Goal: Task Accomplishment & Management: Use online tool/utility

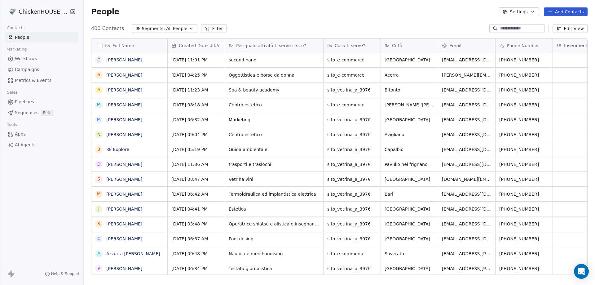
scroll to position [246, 507]
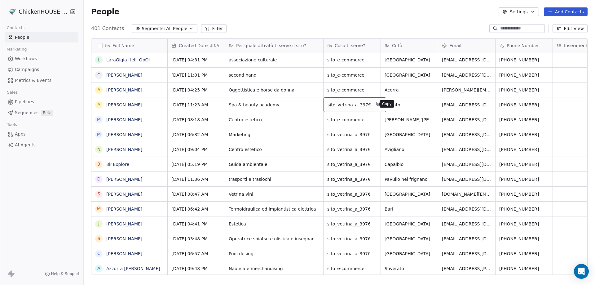
click at [377, 102] on icon "grid" at bounding box center [378, 103] width 3 height 3
click at [362, 118] on span "sito_e-commerce" at bounding box center [347, 120] width 38 height 6
drag, startPoint x: 361, startPoint y: 116, endPoint x: 325, endPoint y: 118, distance: 36.6
click at [325, 118] on textarea "**********" at bounding box center [352, 121] width 56 height 19
type textarea "**********"
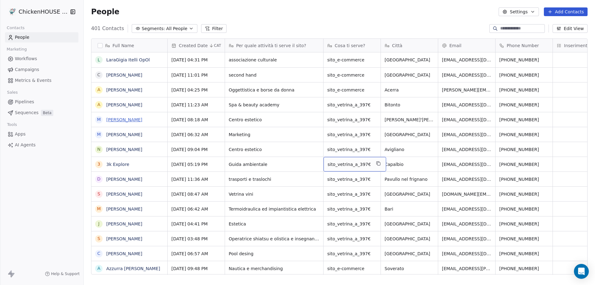
click at [125, 121] on link "[PERSON_NAME]" at bounding box center [124, 119] width 36 height 5
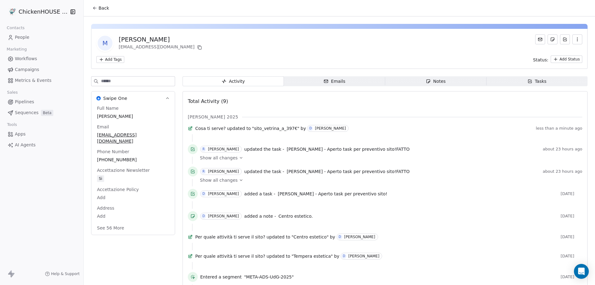
click at [436, 81] on div "Notes" at bounding box center [436, 81] width 20 height 7
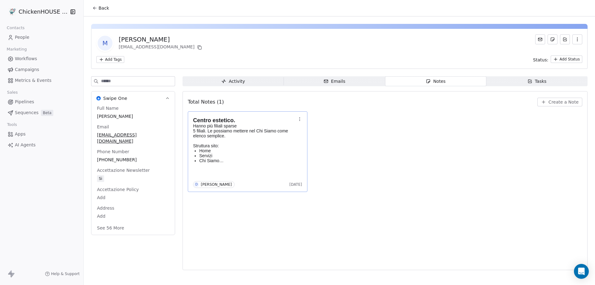
click at [259, 152] on p "Home" at bounding box center [247, 150] width 97 height 5
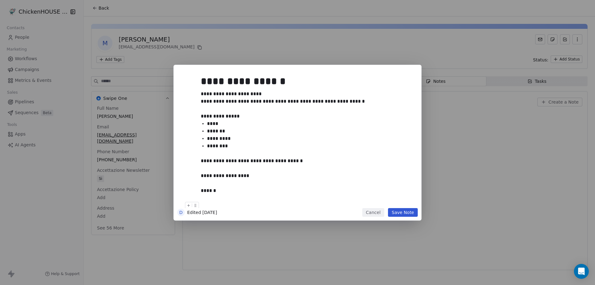
click at [401, 215] on button "Save Note" at bounding box center [403, 212] width 30 height 9
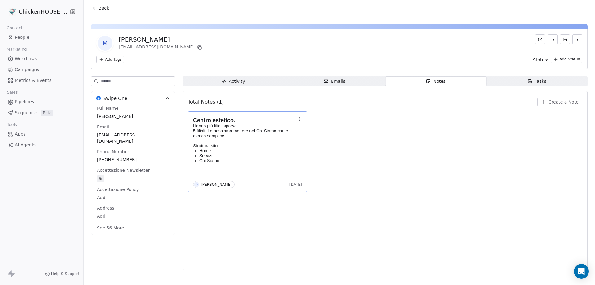
click at [19, 36] on span "People" at bounding box center [22, 37] width 15 height 7
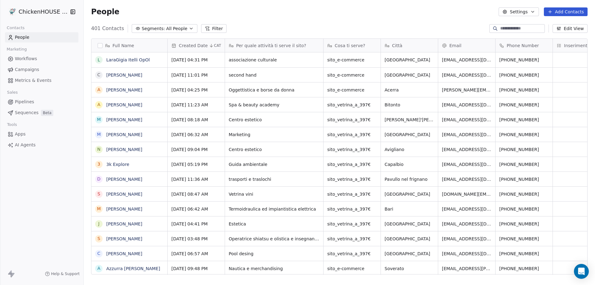
scroll to position [246, 507]
click at [131, 120] on link "[PERSON_NAME]" at bounding box center [124, 119] width 36 height 5
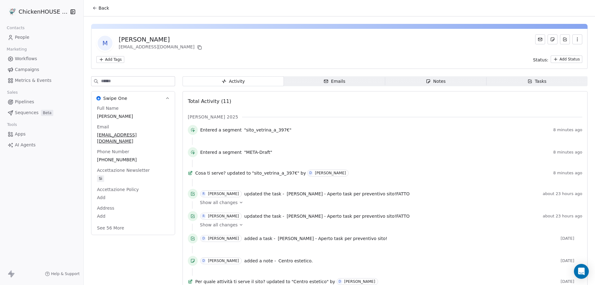
click at [427, 78] on span "Notes Notes" at bounding box center [435, 81] width 101 height 10
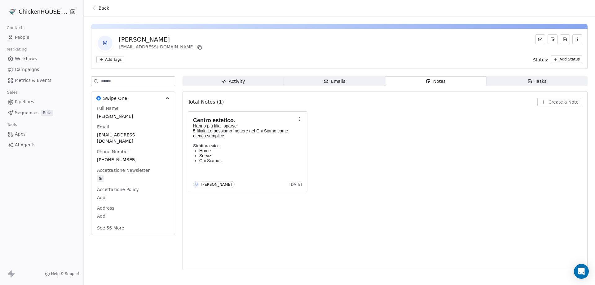
click at [430, 81] on icon "button" at bounding box center [428, 81] width 5 height 5
click at [556, 95] on div "Total Notes (1) Create a Note" at bounding box center [385, 102] width 395 height 14
click at [553, 102] on span "Create a Note" at bounding box center [564, 102] width 30 height 6
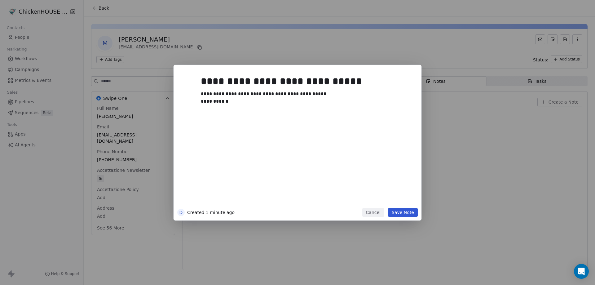
click at [400, 213] on button "Save Note" at bounding box center [403, 212] width 30 height 9
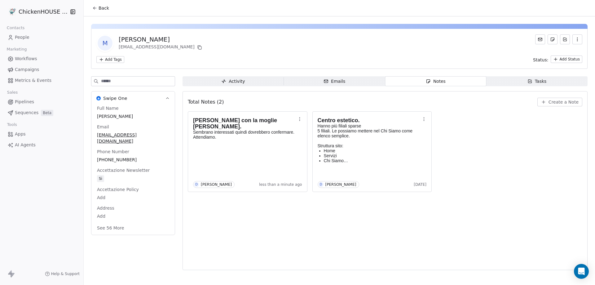
click at [17, 36] on span "People" at bounding box center [22, 37] width 15 height 7
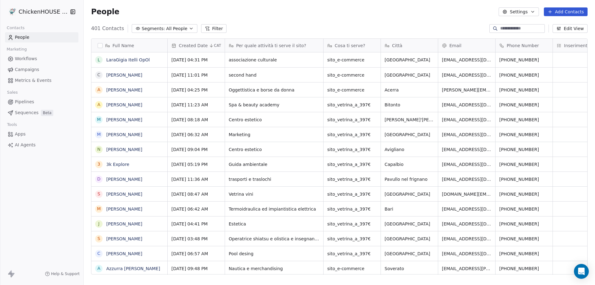
scroll to position [246, 507]
click at [509, 27] on input at bounding box center [521, 28] width 43 height 6
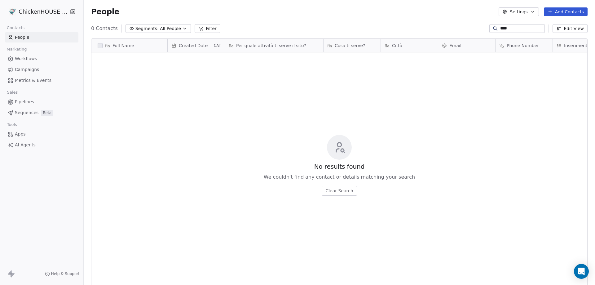
drag, startPoint x: 505, startPoint y: 26, endPoint x: 483, endPoint y: 26, distance: 21.7
click at [490, 26] on div "****" at bounding box center [517, 28] width 55 height 9
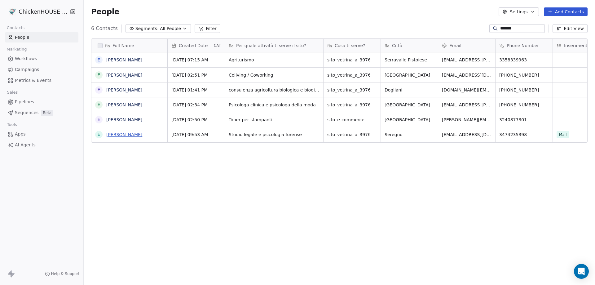
type input "*******"
click at [124, 133] on link "[PERSON_NAME]" at bounding box center [124, 134] width 36 height 5
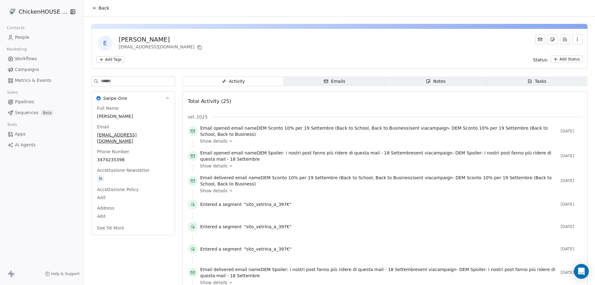
click at [430, 79] on div "Notes" at bounding box center [436, 81] width 20 height 7
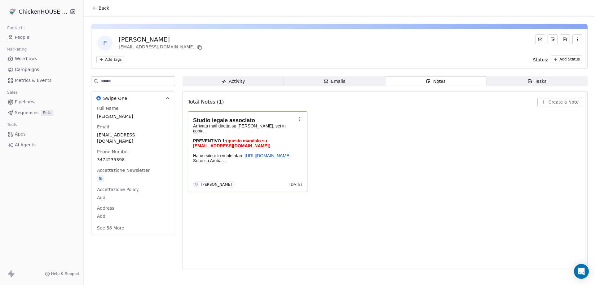
click at [272, 141] on p "Arrivata mail diretta su [PERSON_NAME], sei in copia. PREVENTIVO 1 : ( questo m…" at bounding box center [244, 143] width 103 height 40
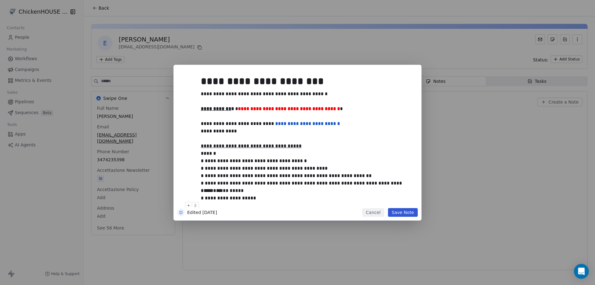
drag, startPoint x: 379, startPoint y: 215, endPoint x: 333, endPoint y: 192, distance: 52.1
click at [379, 215] on button "Cancel" at bounding box center [373, 212] width 22 height 9
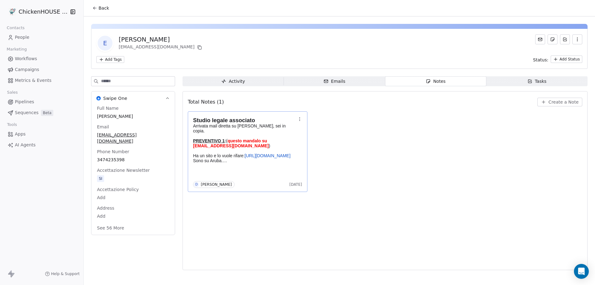
click at [27, 33] on link "People" at bounding box center [41, 37] width 73 height 10
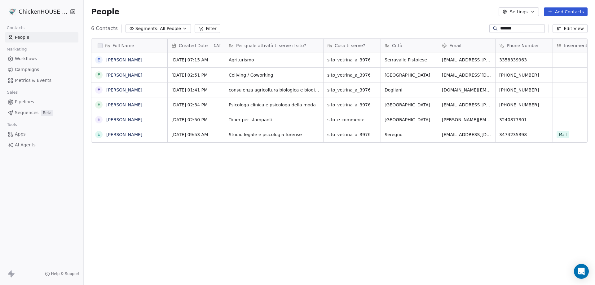
scroll to position [246, 507]
drag, startPoint x: 526, startPoint y: 28, endPoint x: 475, endPoint y: 28, distance: 51.5
click at [475, 28] on div "6 Contacts Segments: All People Filter ******* Edit View" at bounding box center [340, 29] width 512 height 10
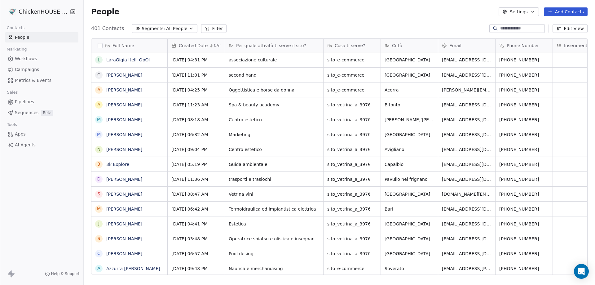
click at [393, 6] on div "People Settings Add Contacts" at bounding box center [340, 12] width 512 height 24
